Goal: Transaction & Acquisition: Book appointment/travel/reservation

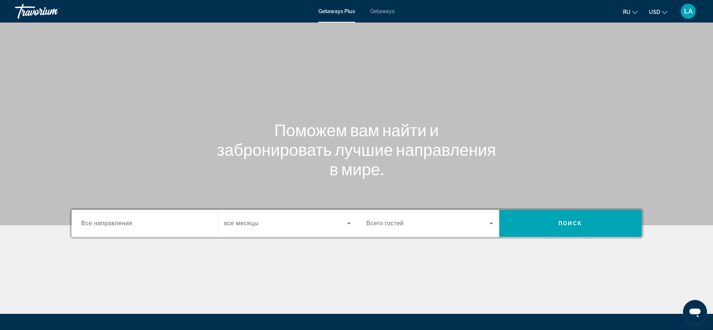
click at [146, 223] on input "Destination Все направления" at bounding box center [144, 223] width 127 height 9
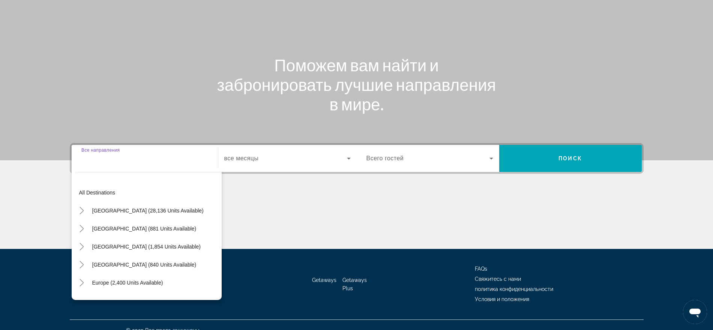
scroll to position [76, 0]
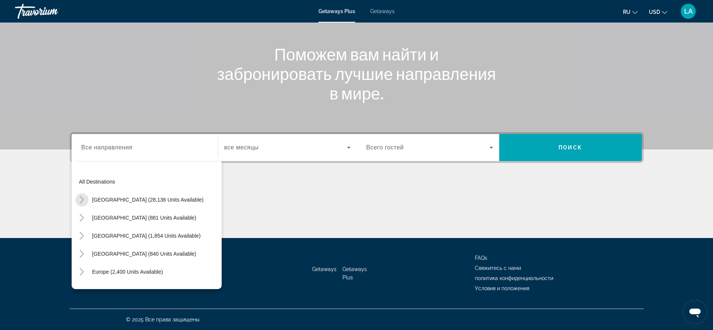
click at [84, 199] on icon "Toggle United States (28,136 units available)" at bounding box center [82, 200] width 8 height 8
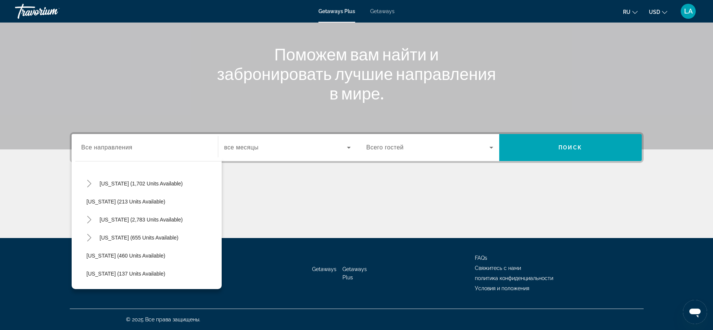
click at [90, 220] on icon "Toggle Nevada (2,783 units available)" at bounding box center [90, 220] width 8 height 8
click at [157, 272] on span "Other (1,049 units available)" at bounding box center [127, 274] width 67 height 6
type input "**********"
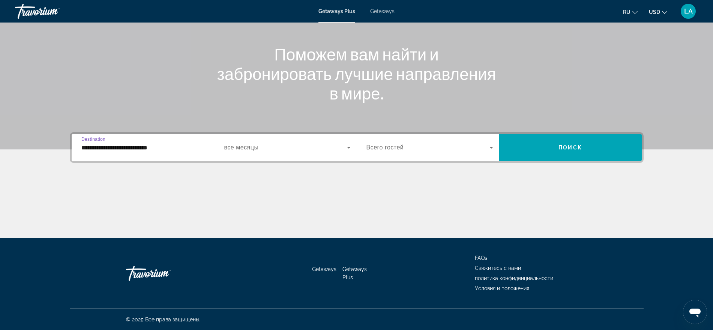
click at [540, 143] on span "Search widget" at bounding box center [571, 147] width 143 height 18
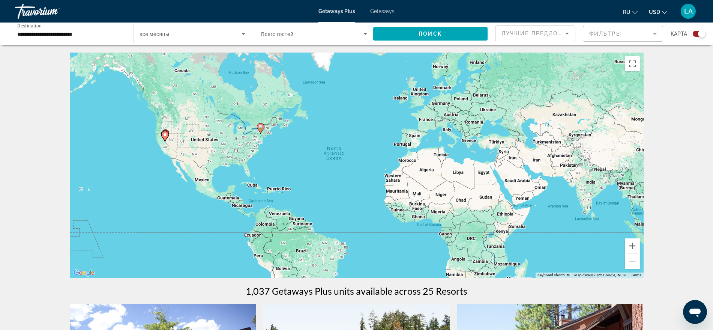
click at [697, 34] on div "Search widget" at bounding box center [699, 34] width 13 height 6
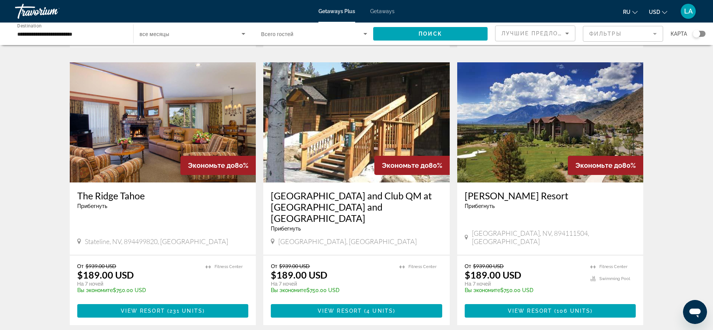
scroll to position [537, 0]
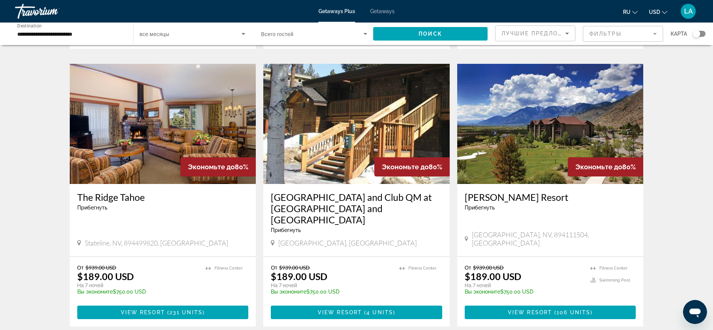
click at [385, 11] on span "Getaways" at bounding box center [382, 11] width 24 height 6
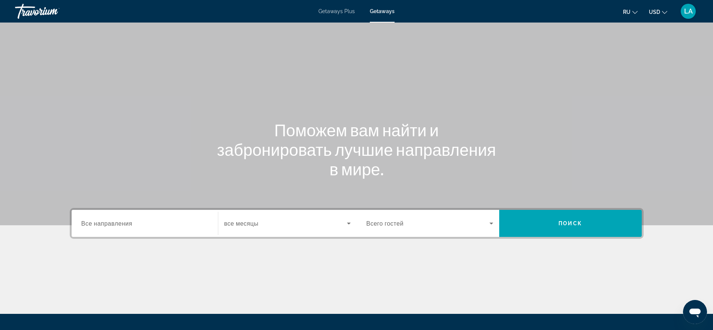
click at [131, 228] on div "Search widget" at bounding box center [144, 223] width 127 height 21
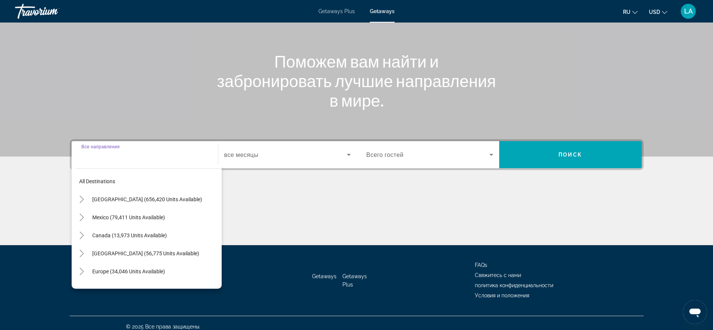
scroll to position [76, 0]
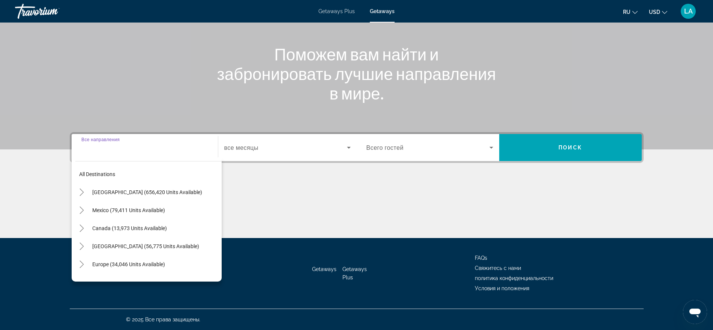
click at [80, 195] on icon "Toggle United States (656,420 units available)" at bounding box center [82, 192] width 4 height 8
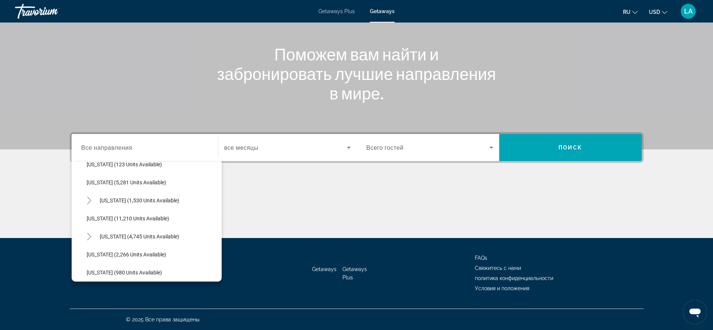
click at [221, 272] on div "All destinations [GEOGRAPHIC_DATA] (656,420 units available) [US_STATE] (2 unit…" at bounding box center [148, 219] width 146 height 116
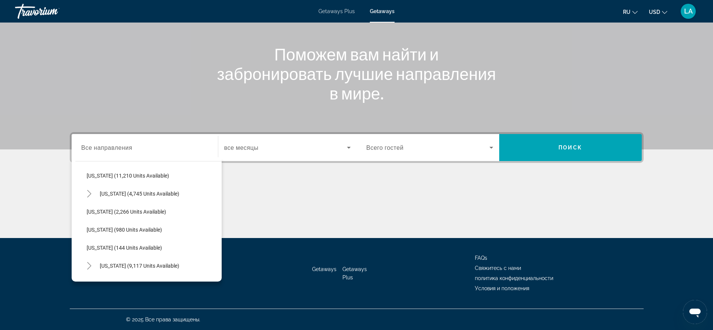
click at [222, 272] on div "Getaways Getaways Plus FAQs Свяжитесь с нами политика конфиденциальности Услови…" at bounding box center [357, 273] width 574 height 71
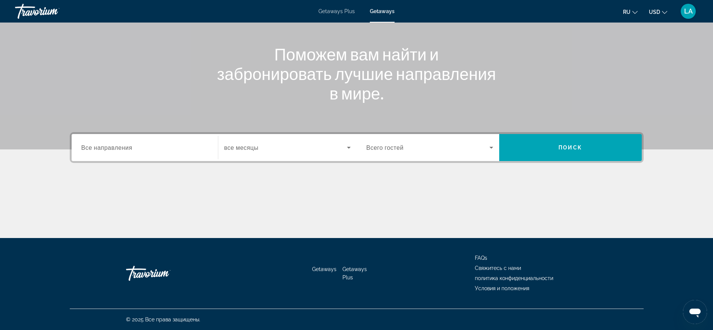
click at [222, 272] on div "Getaways Getaways Plus FAQs Свяжитесь с нами политика конфиденциальности Услови…" at bounding box center [357, 273] width 574 height 71
click at [124, 134] on div "Destination Все направления" at bounding box center [144, 147] width 139 height 27
click at [129, 146] on span "Все направления" at bounding box center [106, 147] width 51 height 7
click at [129, 146] on input "Destination Все направления" at bounding box center [144, 147] width 127 height 9
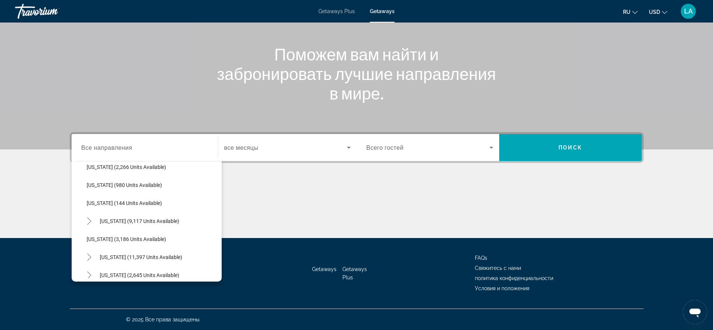
scroll to position [394, 0]
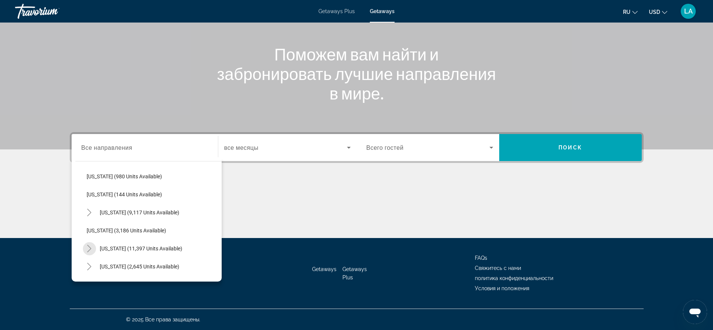
click at [93, 251] on mat-icon "Toggle Nevada (11,397 units available)" at bounding box center [89, 248] width 13 height 13
click at [149, 262] on span "Other (1,706 units available)" at bounding box center [127, 265] width 66 height 6
type input "**********"
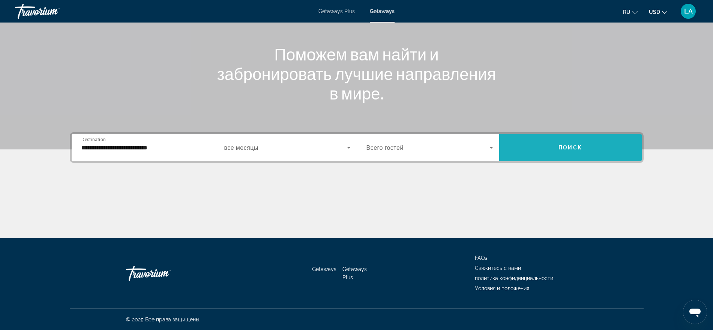
click at [562, 147] on span "Поиск" at bounding box center [571, 147] width 24 height 6
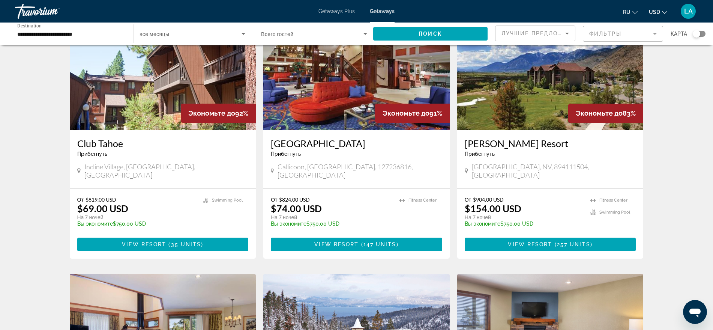
scroll to position [336, 0]
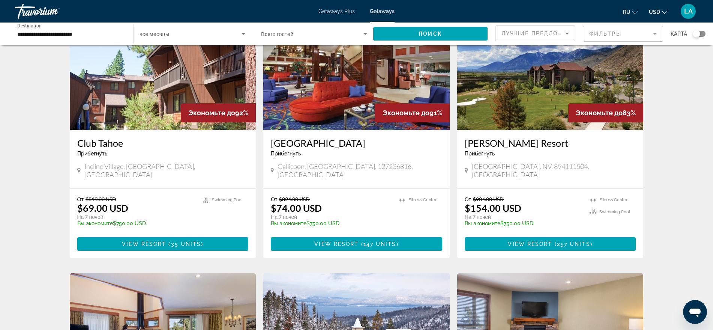
click at [550, 241] on span "View Resort" at bounding box center [530, 244] width 44 height 6
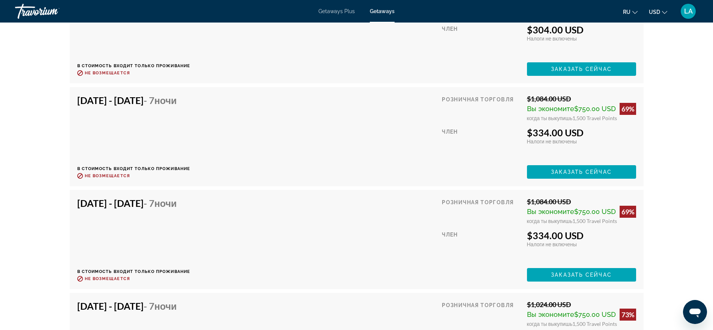
scroll to position [9936, 0]
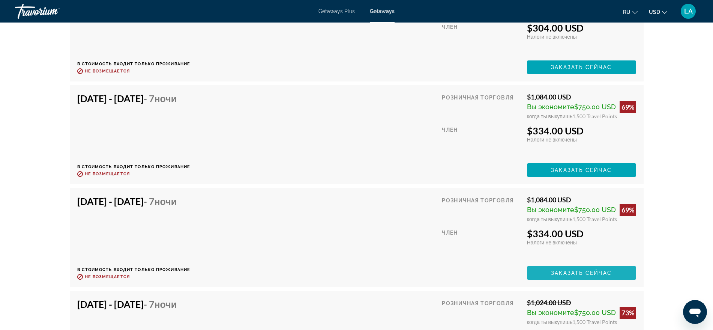
click at [586, 270] on span "Заказать сейчас" at bounding box center [581, 273] width 61 height 6
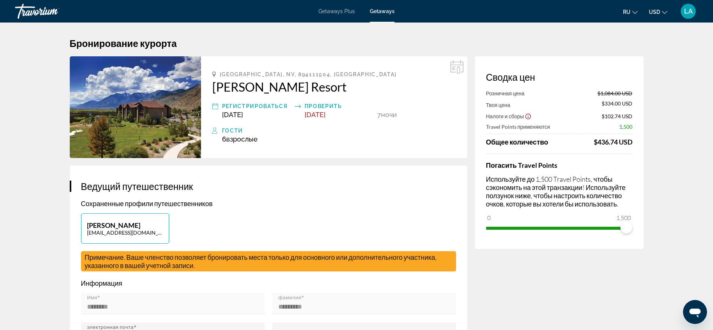
click at [330, 11] on span "Getaways Plus" at bounding box center [337, 11] width 36 height 6
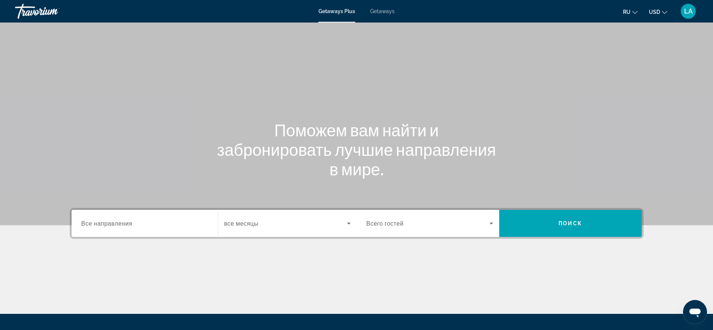
click at [157, 230] on div "Search widget" at bounding box center [144, 223] width 127 height 21
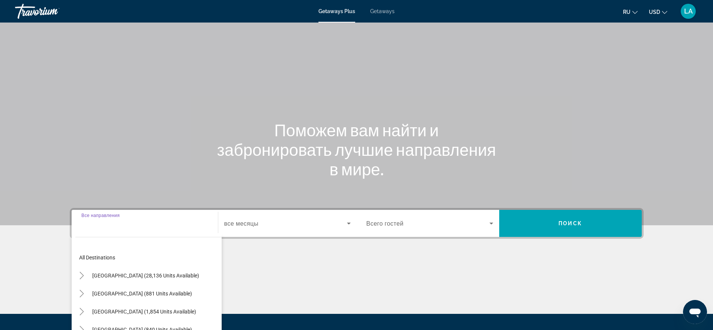
scroll to position [76, 0]
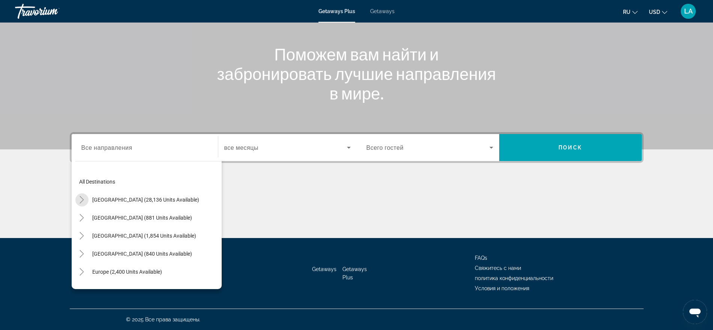
click at [81, 200] on icon "Toggle United States (28,136 units available)" at bounding box center [82, 200] width 8 height 8
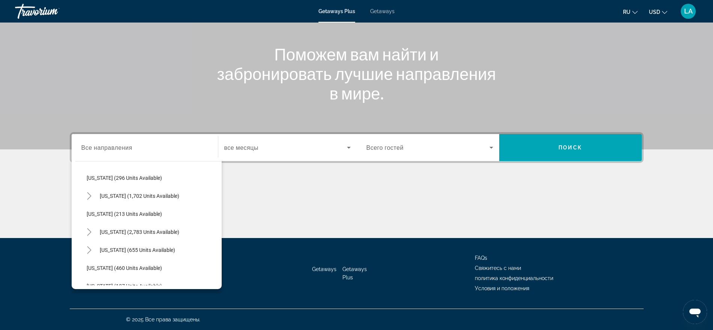
scroll to position [334, 0]
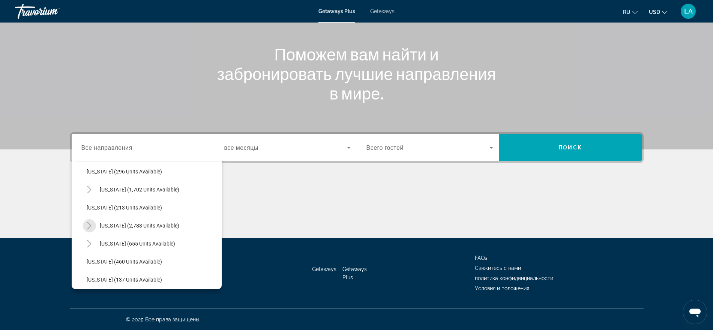
click at [88, 231] on mat-icon "Toggle Nevada (2,783 units available)" at bounding box center [89, 225] width 13 height 13
click at [104, 277] on span "Other (1,049 units available)" at bounding box center [127, 280] width 66 height 6
type input "**********"
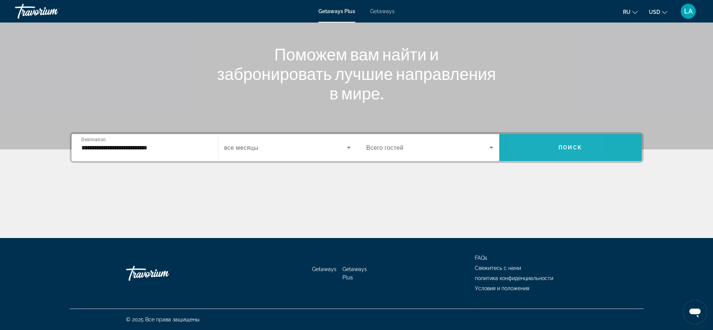
click at [529, 153] on span "Search widget" at bounding box center [571, 147] width 143 height 18
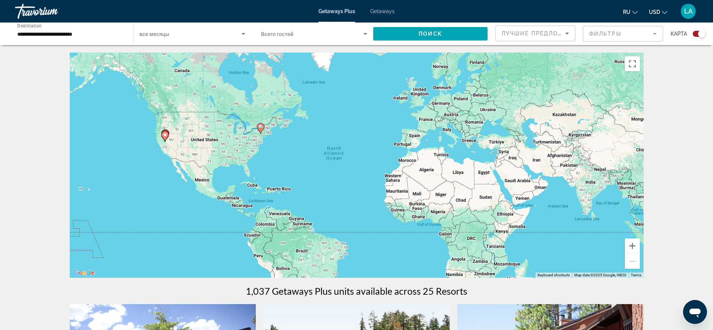
click at [694, 34] on div "Search widget" at bounding box center [699, 34] width 13 height 6
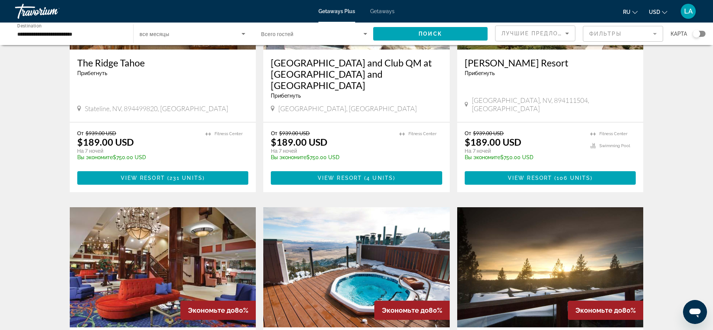
scroll to position [677, 0]
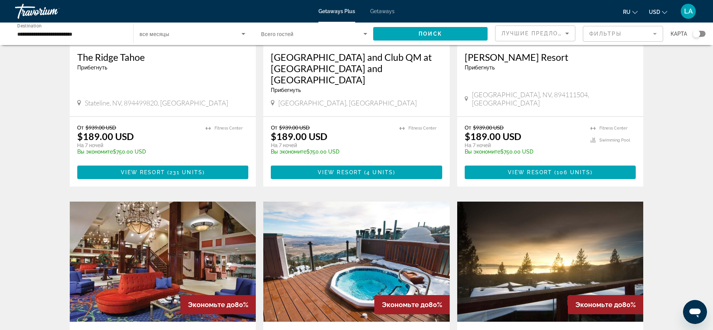
click at [549, 163] on span "Main content" at bounding box center [551, 172] width 172 height 18
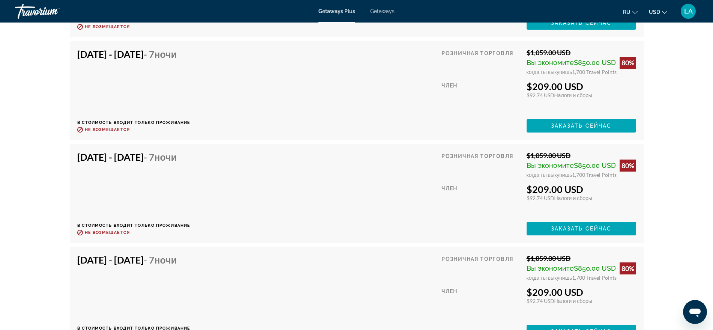
scroll to position [5045, 0]
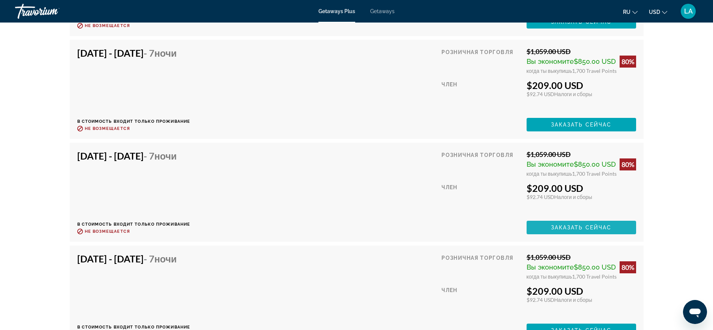
click at [593, 225] on span "Заказать сейчас" at bounding box center [581, 227] width 61 height 6
